Goal: Task Accomplishment & Management: Use online tool/utility

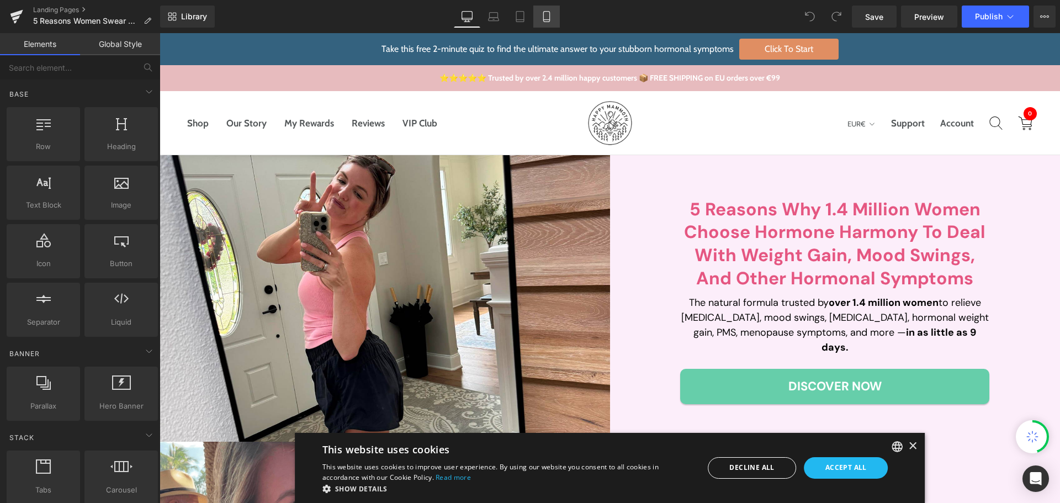
click at [549, 17] on icon at bounding box center [546, 16] width 11 height 11
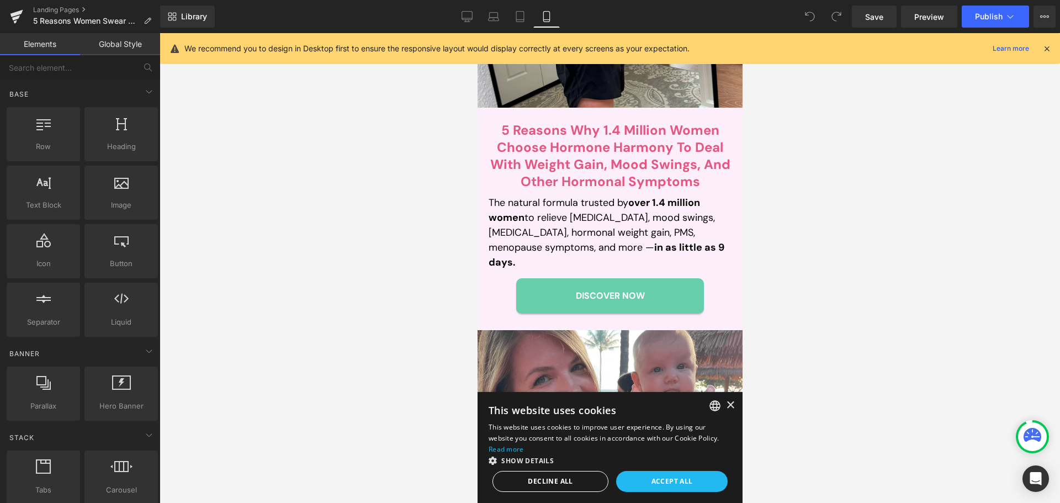
scroll to position [276, 0]
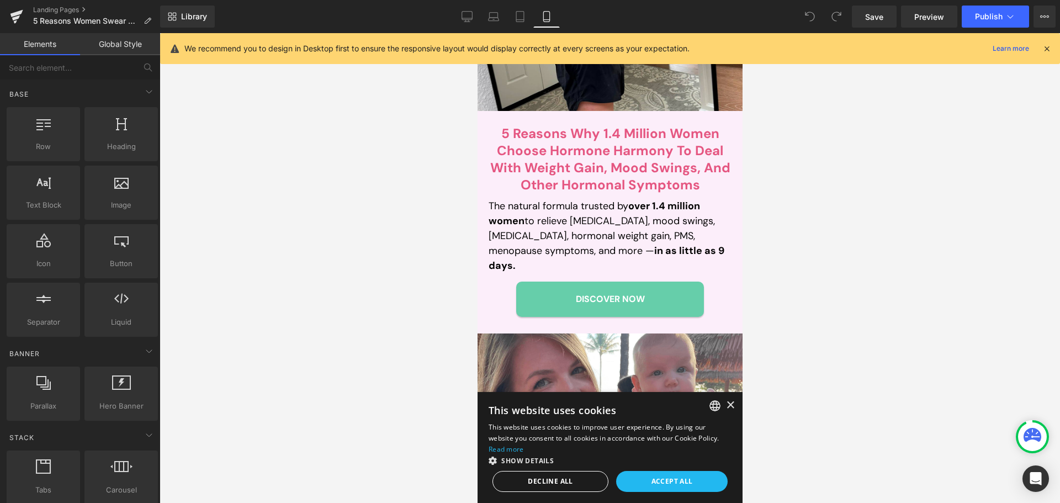
click at [532, 221] on p "The natural formula trusted by over 1.4 million women to relieve [MEDICAL_DATA]…" at bounding box center [609, 236] width 243 height 75
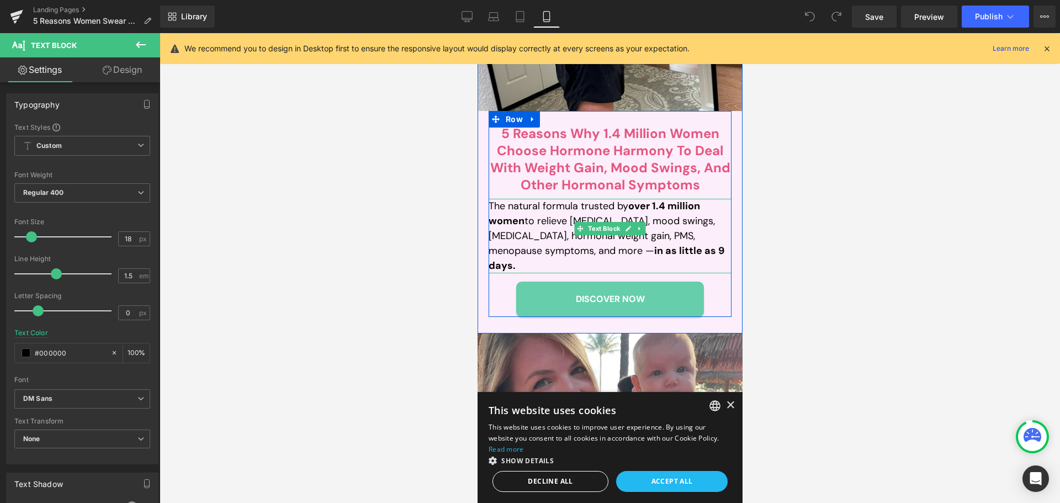
click at [533, 233] on p "The natural formula trusted by over 1.4 million women to relieve [MEDICAL_DATA]…" at bounding box center [609, 236] width 243 height 75
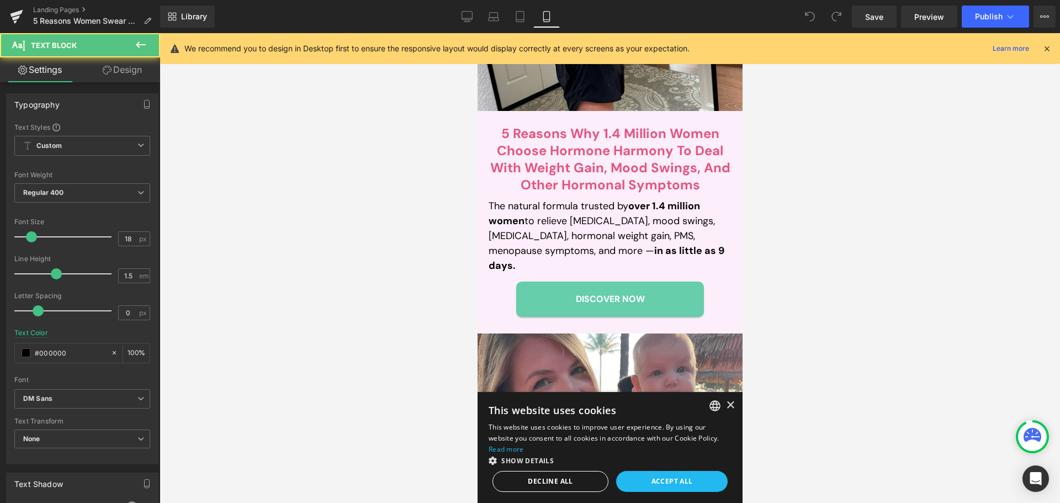
click at [130, 76] on link "Design" at bounding box center [122, 69] width 80 height 25
click at [0, 0] on div "Spacing" at bounding box center [0, 0] width 0 height 0
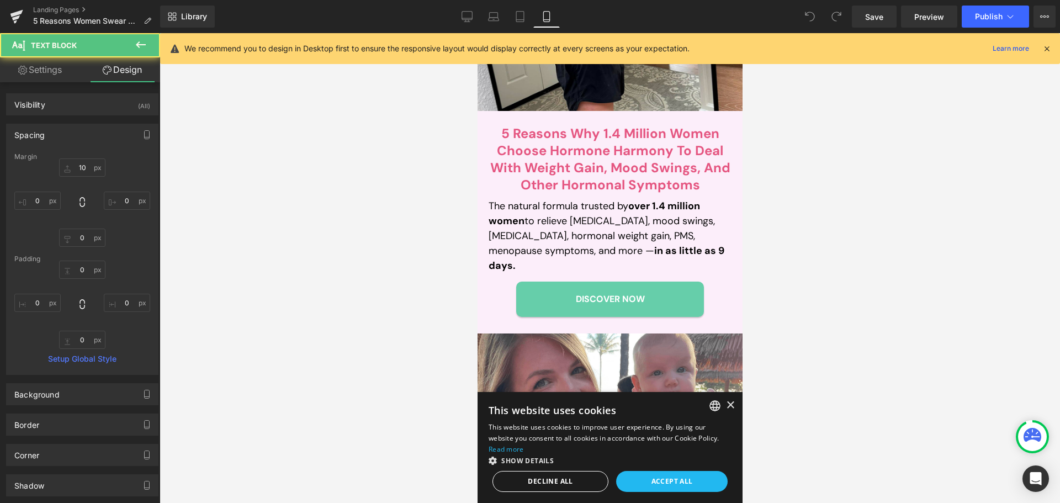
type input "10"
type input "0"
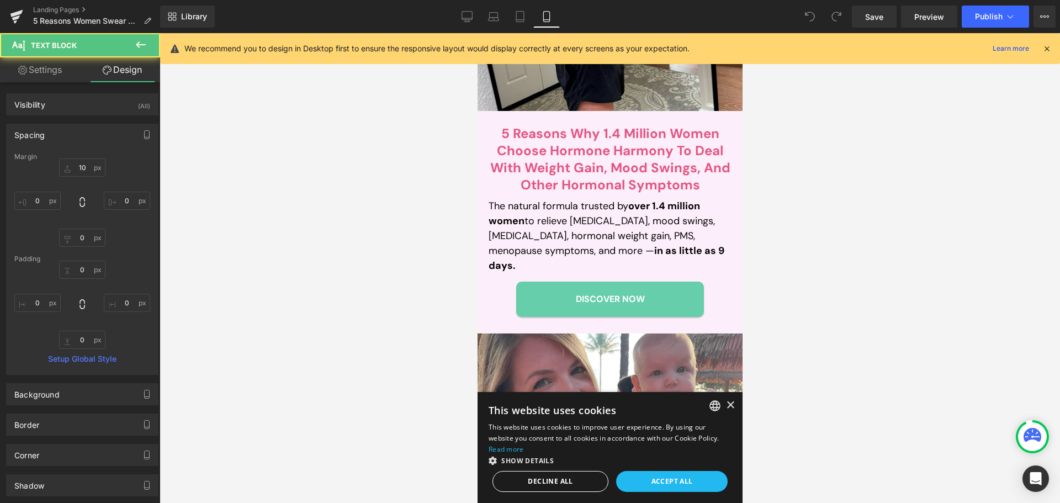
type input "0"
click at [40, 71] on link "Settings" at bounding box center [40, 69] width 80 height 25
type input "100"
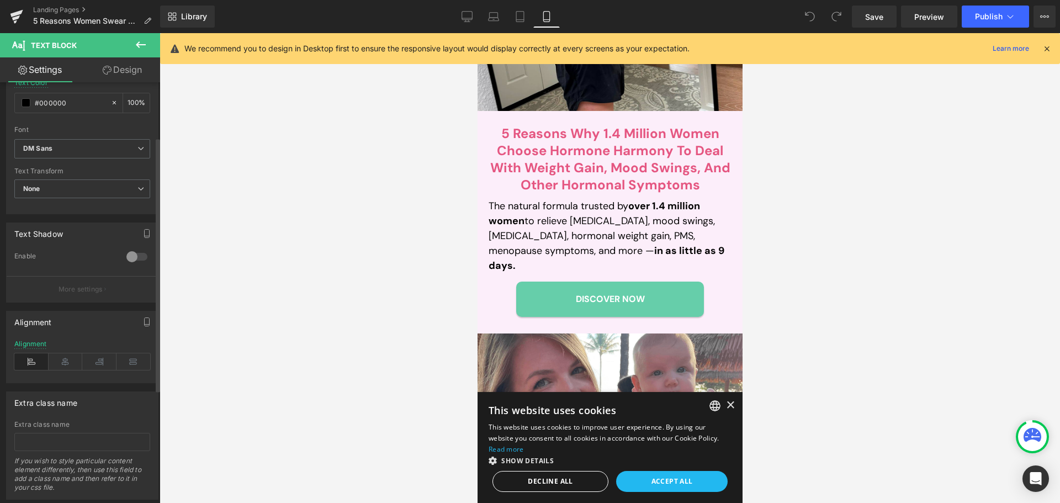
scroll to position [278, 0]
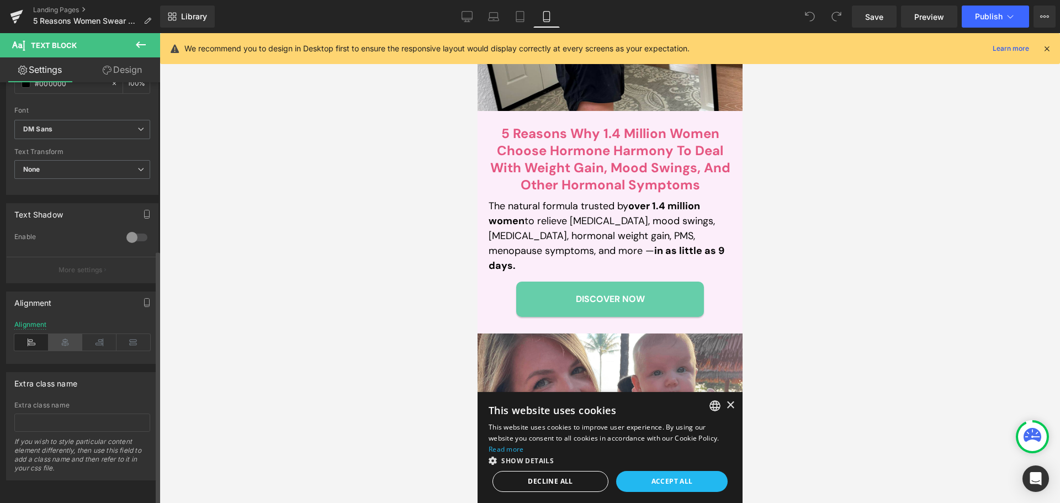
click at [62, 339] on icon at bounding box center [66, 342] width 34 height 17
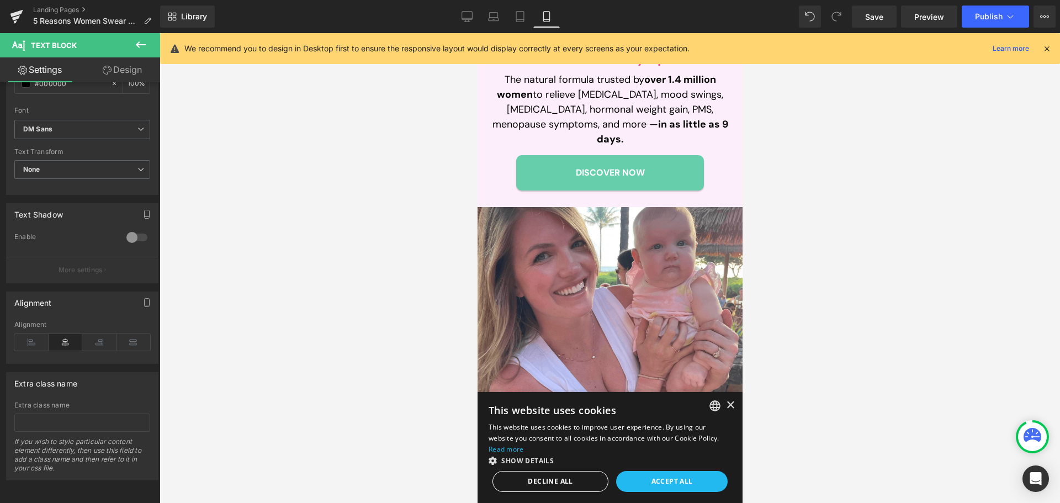
scroll to position [663, 0]
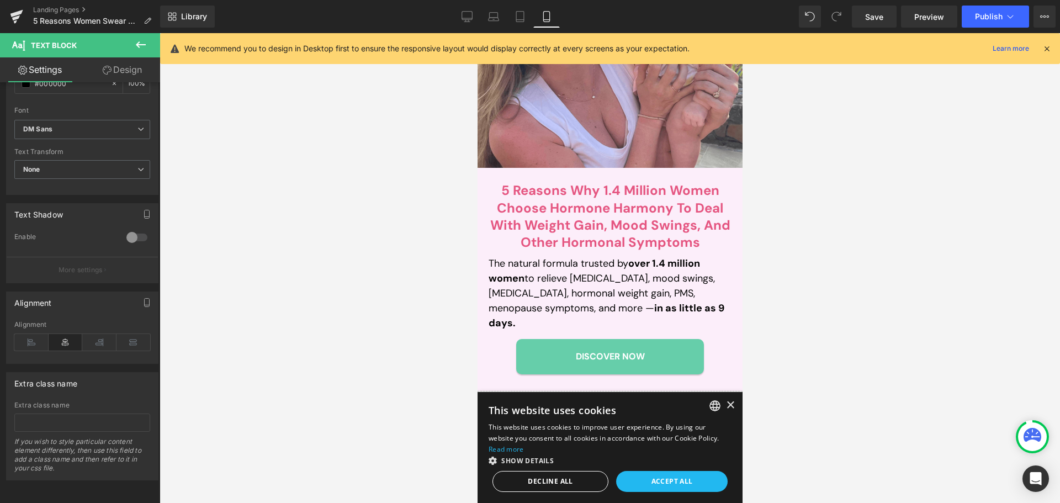
click at [528, 262] on p "The natural formula trusted by over 1.4 million women to relieve [MEDICAL_DATA]…" at bounding box center [609, 293] width 243 height 75
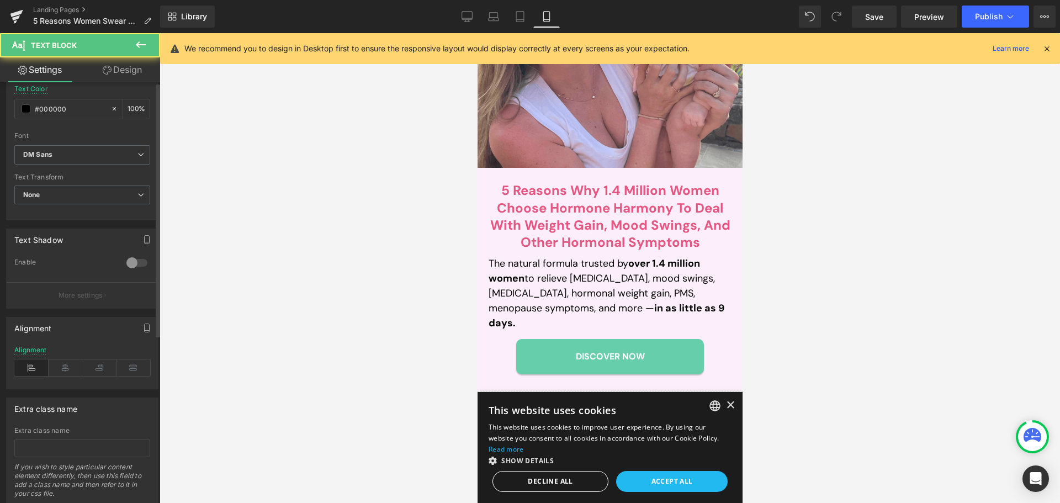
scroll to position [278, 0]
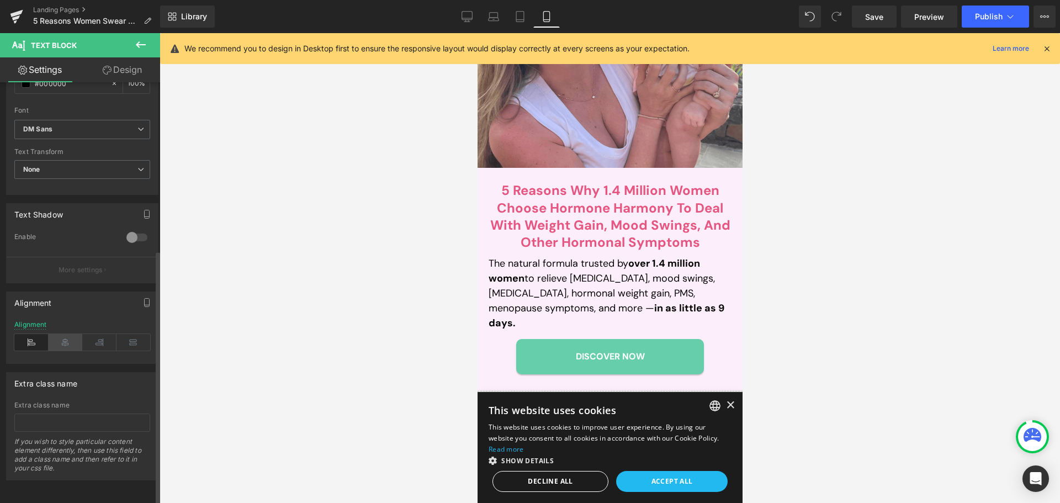
click at [69, 336] on icon at bounding box center [66, 342] width 34 height 17
click at [877, 13] on span "Save" at bounding box center [874, 17] width 18 height 12
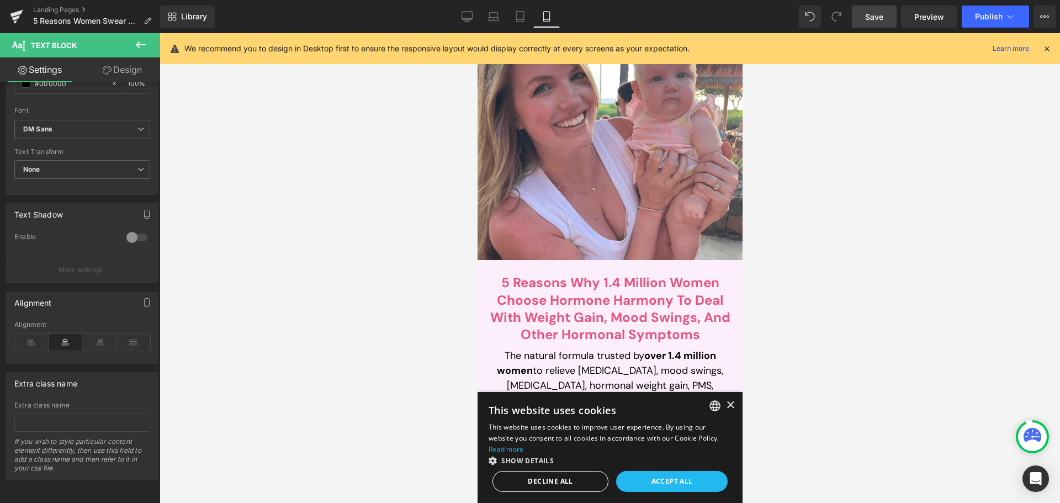
scroll to position [276, 0]
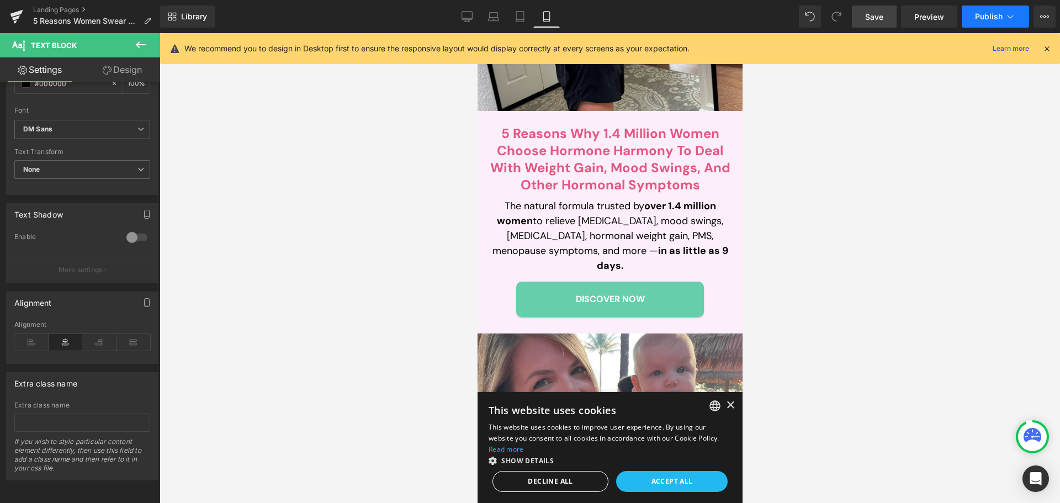
click at [986, 18] on span "Publish" at bounding box center [989, 16] width 28 height 9
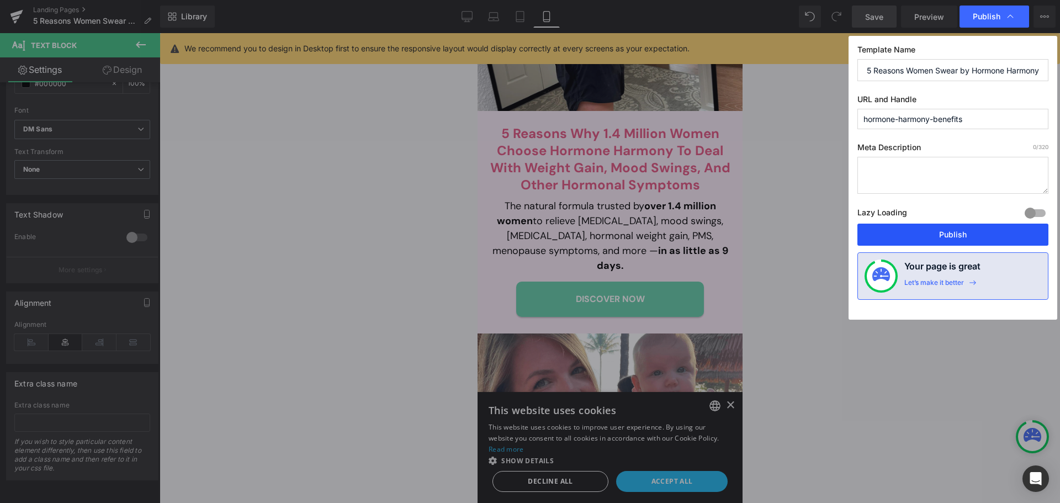
click at [946, 230] on button "Publish" at bounding box center [953, 235] width 191 height 22
